Goal: Register for event/course

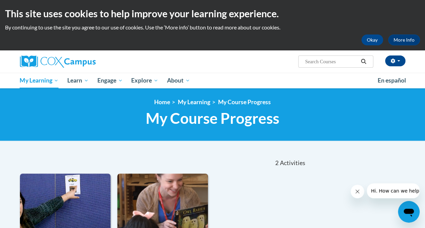
click at [332, 65] on input "Search..." at bounding box center [331, 61] width 54 height 8
type input "implicit bias in education"
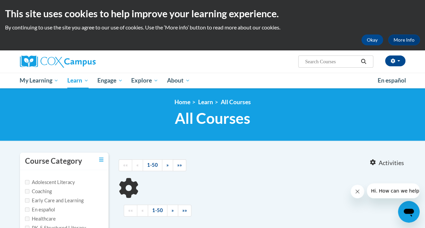
type input "implicit bias in education"
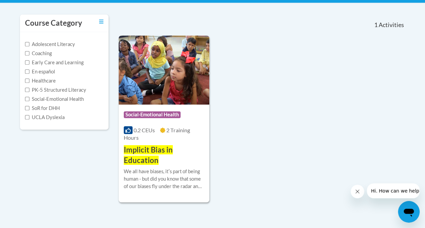
scroll to position [143, 0]
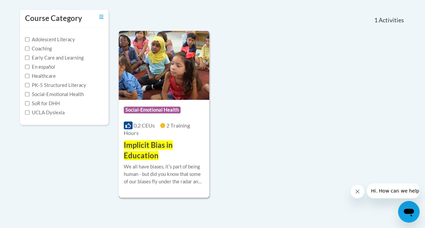
click at [165, 88] on img at bounding box center [164, 65] width 91 height 69
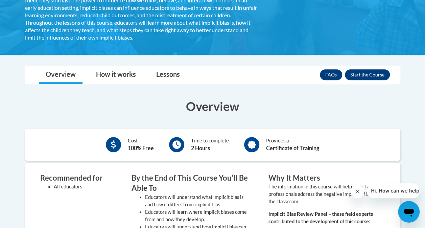
scroll to position [141, 0]
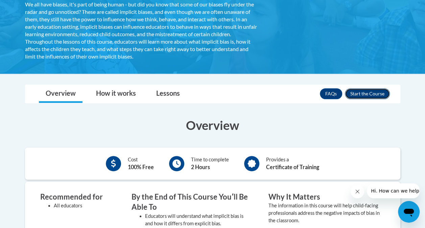
click at [373, 92] on button "Enroll" at bounding box center [367, 93] width 45 height 11
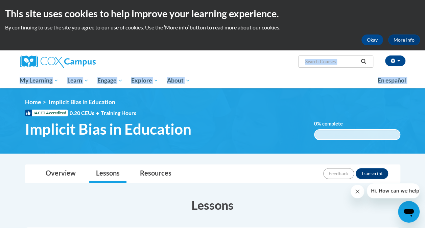
drag, startPoint x: 424, startPoint y: 70, endPoint x: 423, endPoint y: 113, distance: 42.6
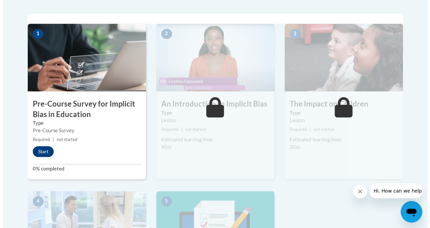
scroll to position [209, 0]
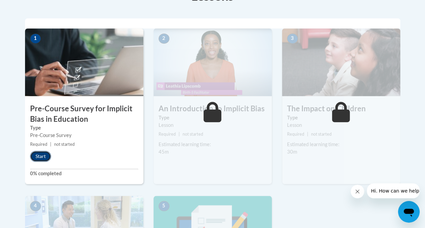
click at [38, 156] on button "Start" at bounding box center [40, 156] width 21 height 11
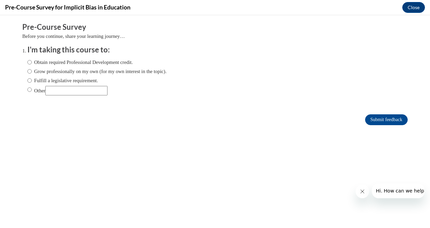
scroll to position [0, 0]
click at [27, 60] on input "Obtain required Professional Development credit." at bounding box center [29, 61] width 4 height 7
radio input "true"
click at [365, 121] on input "Submit feedback" at bounding box center [386, 119] width 43 height 11
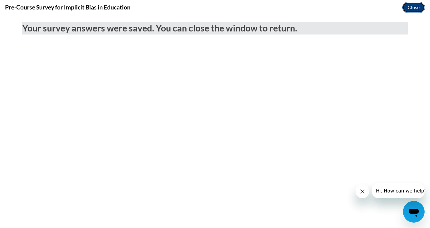
click at [418, 5] on button "Close" at bounding box center [413, 7] width 23 height 11
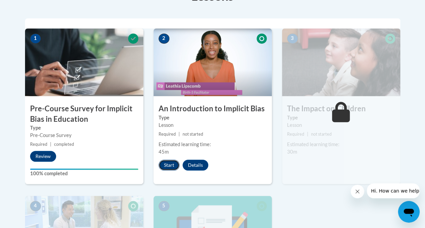
click at [169, 167] on button "Start" at bounding box center [169, 165] width 21 height 11
